Goal: Information Seeking & Learning: Understand process/instructions

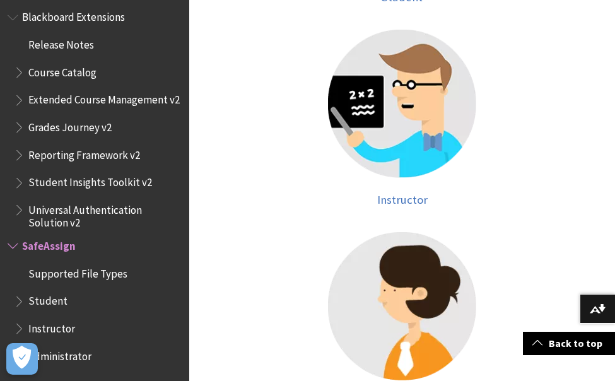
scroll to position [545, 0]
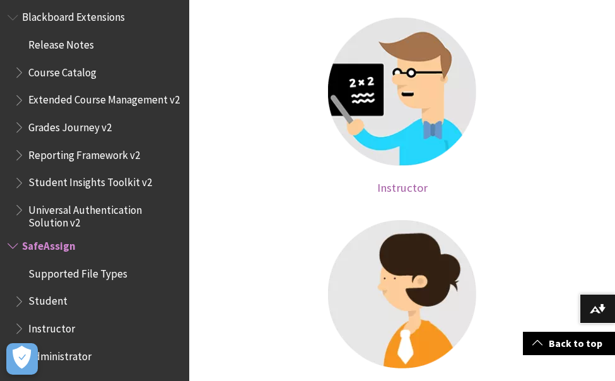
click at [401, 124] on img at bounding box center [402, 92] width 148 height 148
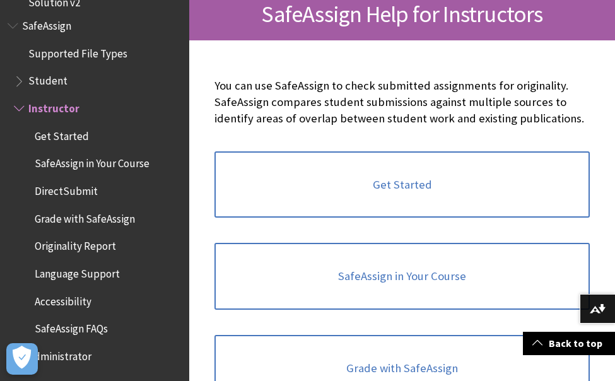
scroll to position [222, 0]
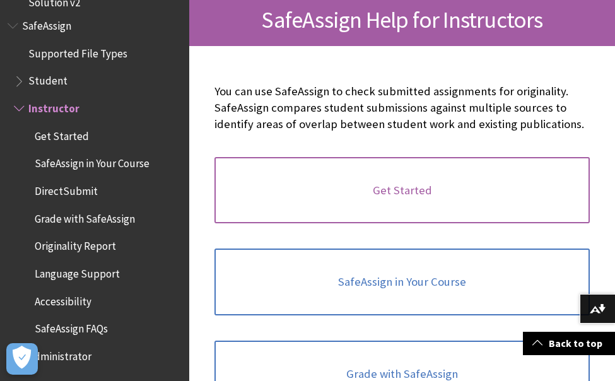
click at [404, 182] on link "Get Started" at bounding box center [401, 190] width 375 height 67
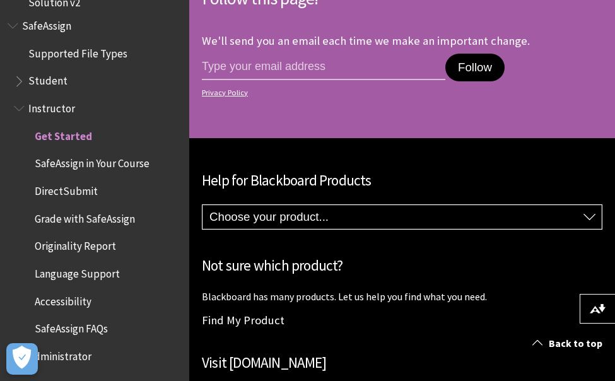
scroll to position [2561, 0]
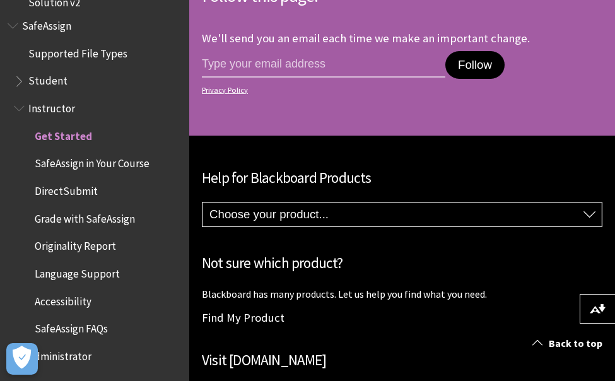
click at [585, 214] on select "Choose your product... Ally Blackboard App Blackboard Data Collaborate Communit…" at bounding box center [402, 215] width 399 height 24
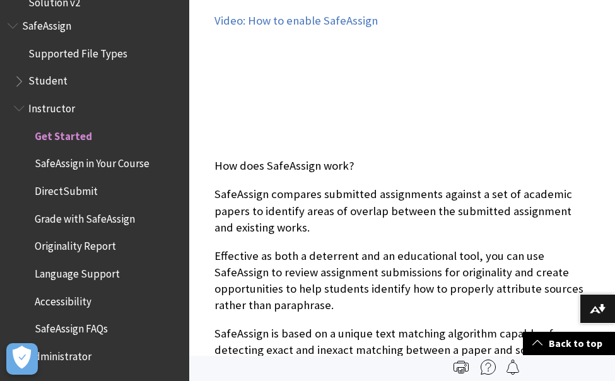
scroll to position [0, 0]
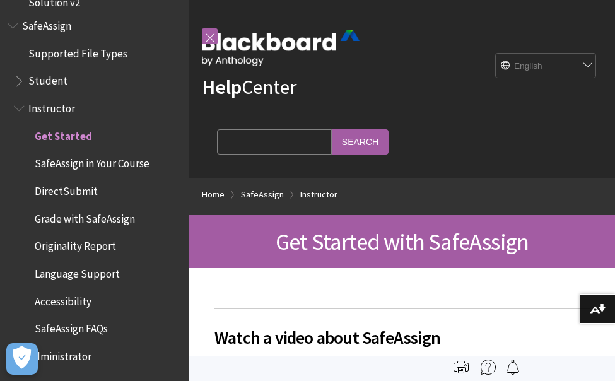
click at [62, 88] on span "Student" at bounding box center [98, 81] width 168 height 21
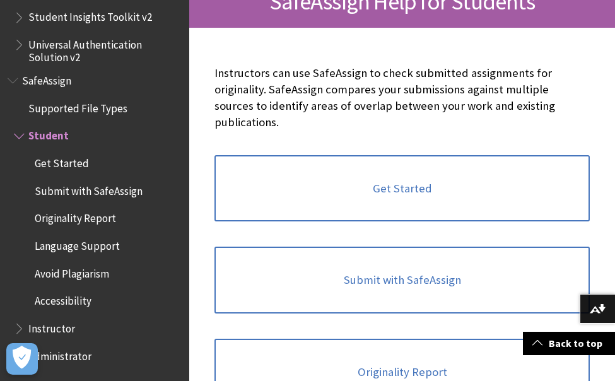
scroll to position [269, 0]
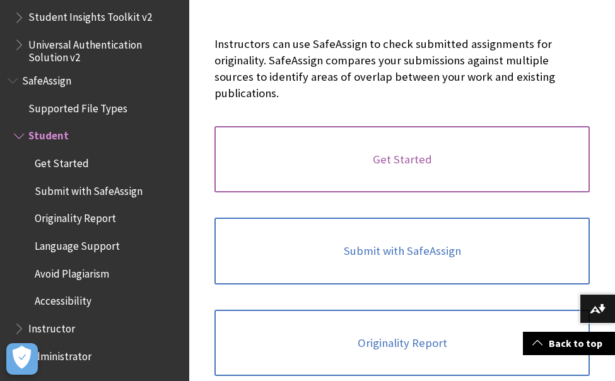
click at [418, 161] on link "Get Started" at bounding box center [401, 159] width 375 height 67
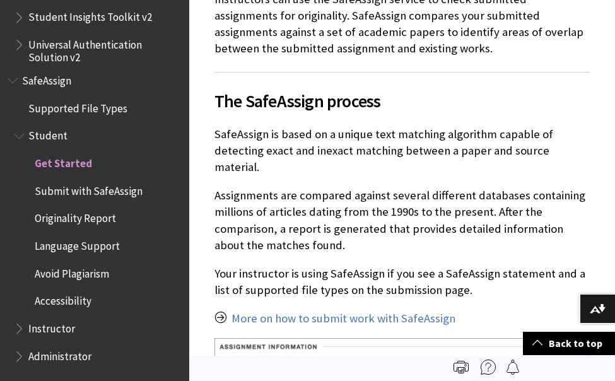
scroll to position [312, 0]
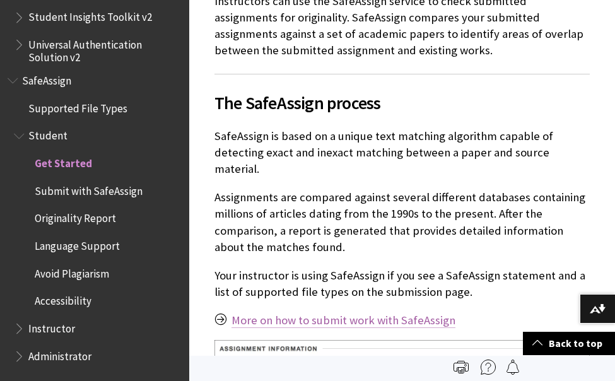
click at [279, 313] on link "More on how to submit work with SafeAssign" at bounding box center [344, 320] width 224 height 15
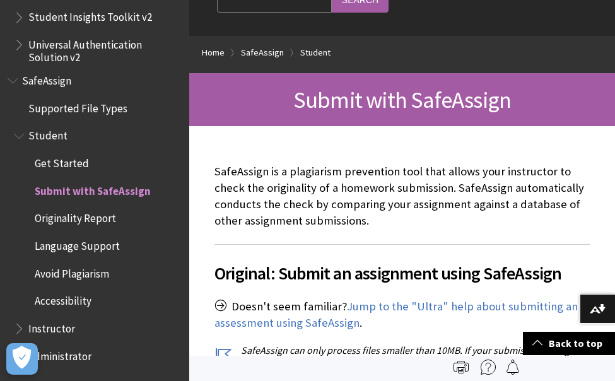
scroll to position [128, 0]
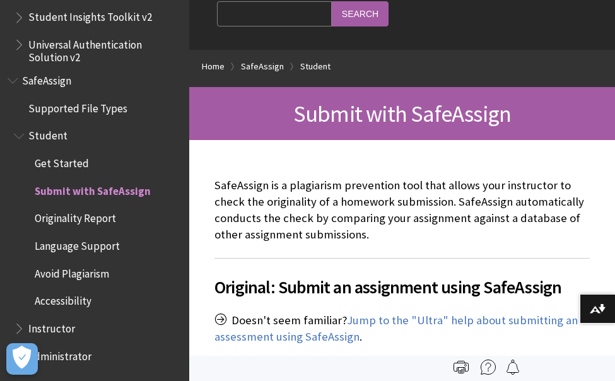
click at [61, 217] on span "Originality Report" at bounding box center [75, 216] width 81 height 17
click at [58, 245] on span "Language Support" at bounding box center [77, 243] width 85 height 17
click at [54, 271] on span "Avoid Plagiarism" at bounding box center [72, 271] width 74 height 17
click at [49, 301] on span "Accessibility" at bounding box center [63, 299] width 57 height 17
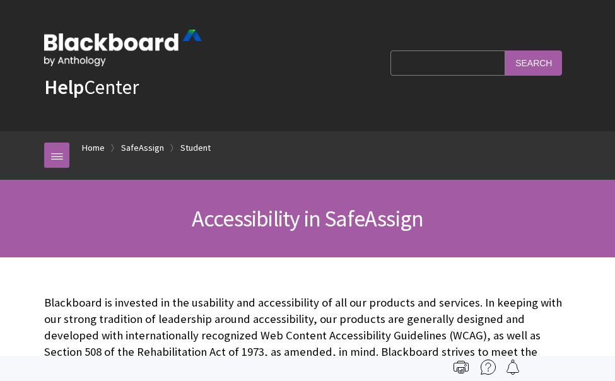
scroll to position [1539, 0]
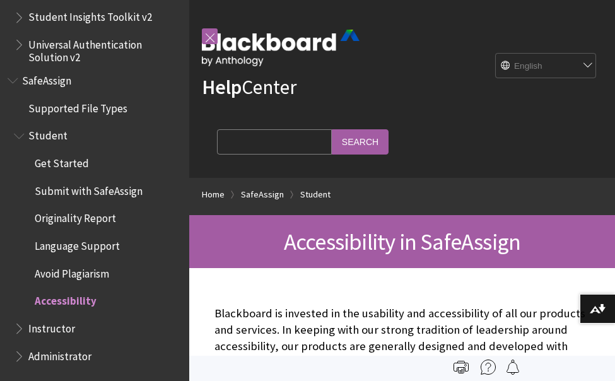
click at [52, 84] on span "SafeAssign" at bounding box center [46, 78] width 49 height 17
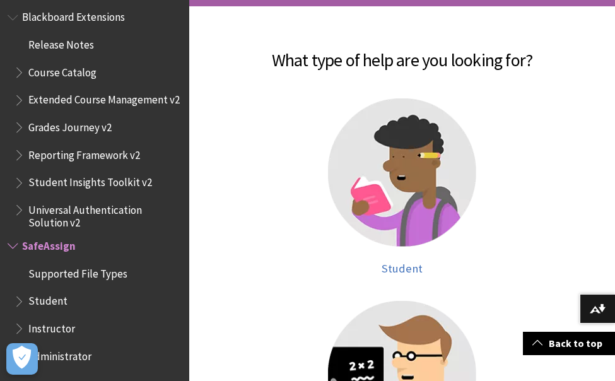
scroll to position [263, 0]
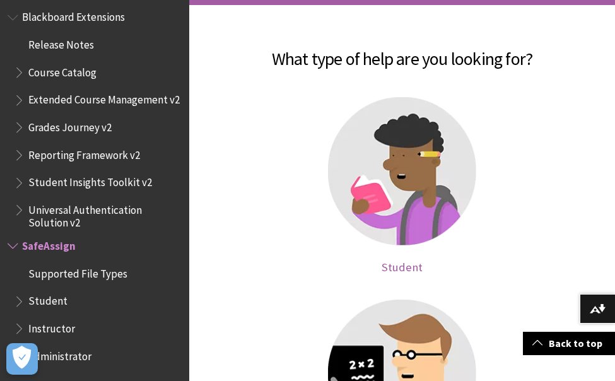
click at [363, 210] on img at bounding box center [402, 171] width 148 height 148
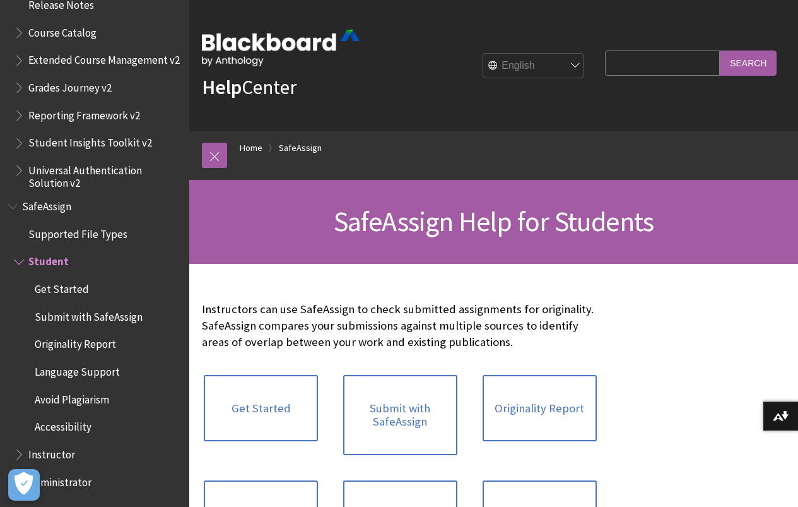
scroll to position [1413, 0]
